Goal: Find specific page/section: Find specific page/section

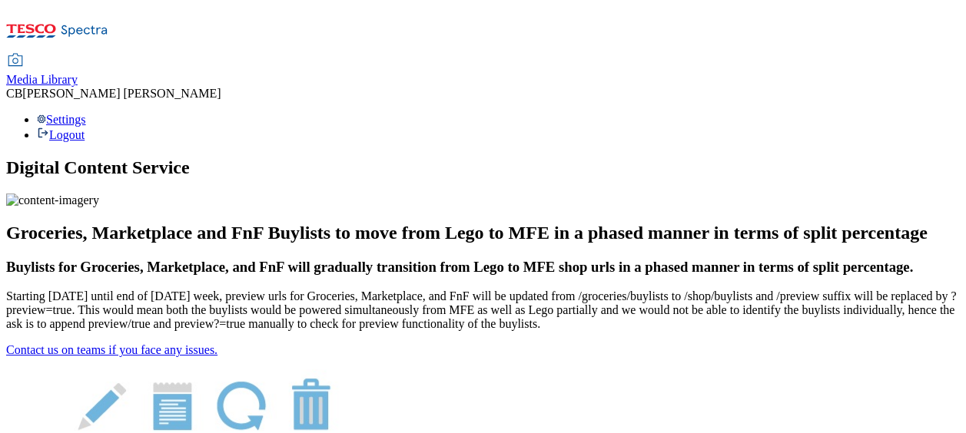
click at [933, 113] on div "Settings Logout" at bounding box center [482, 127] width 953 height 29
click at [78, 73] on span "Media Library" at bounding box center [41, 79] width 71 height 13
